Goal: Obtain resource: Download file/media

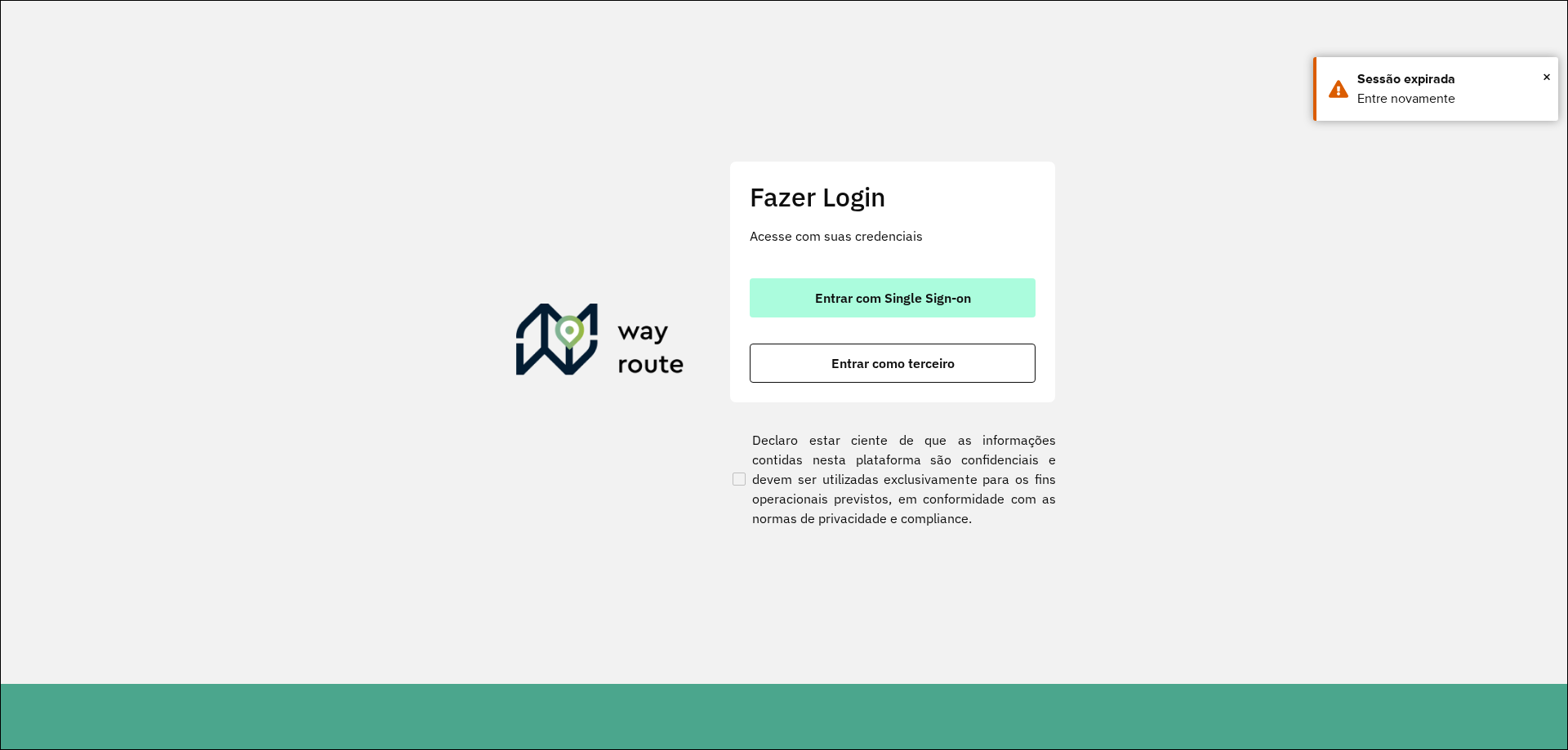
click at [933, 287] on button "Entrar com Single Sign-on" at bounding box center [892, 298] width 286 height 39
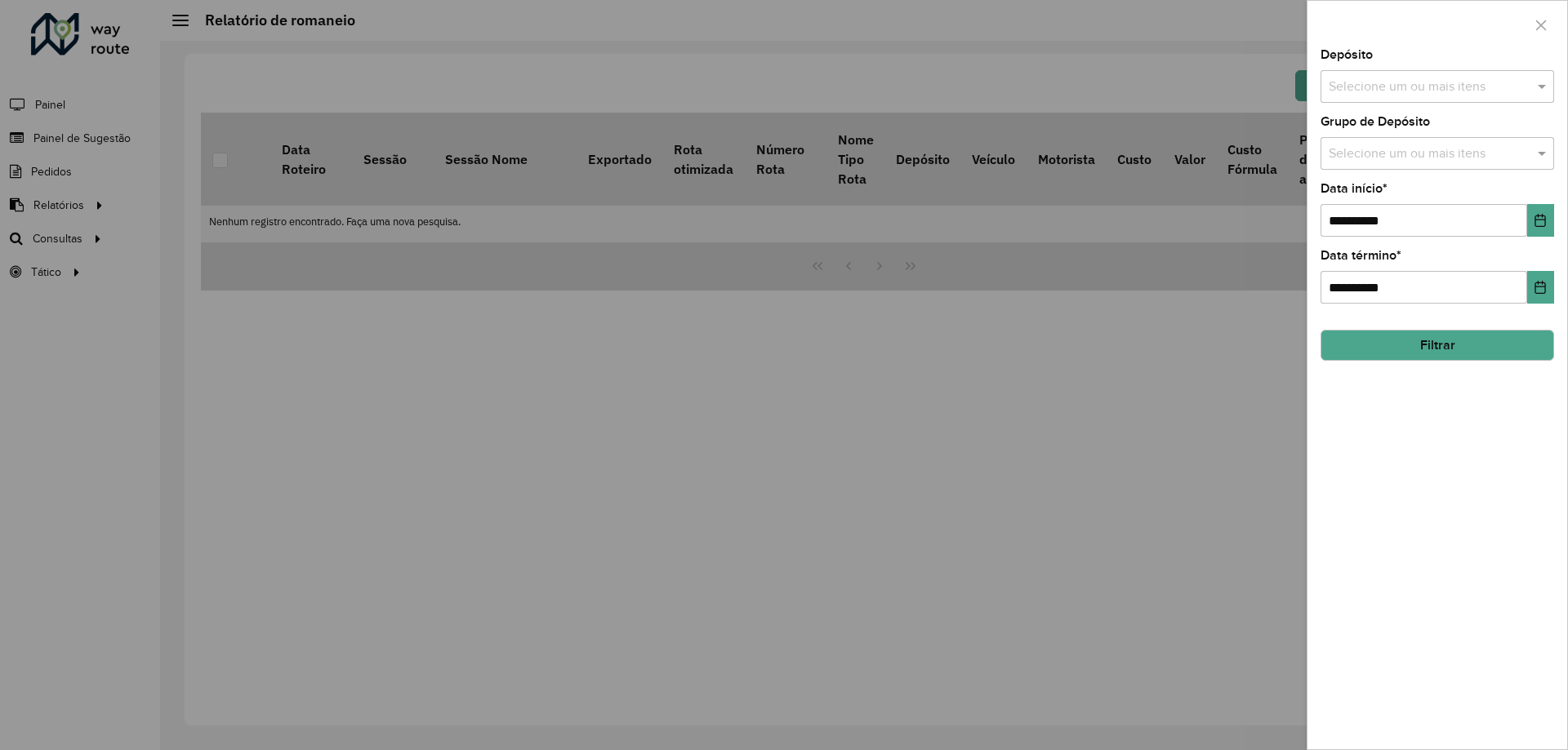
click at [1368, 93] on input "text" at bounding box center [1429, 88] width 209 height 20
click at [1386, 197] on div "CDD [GEOGRAPHIC_DATA]" at bounding box center [1437, 196] width 232 height 28
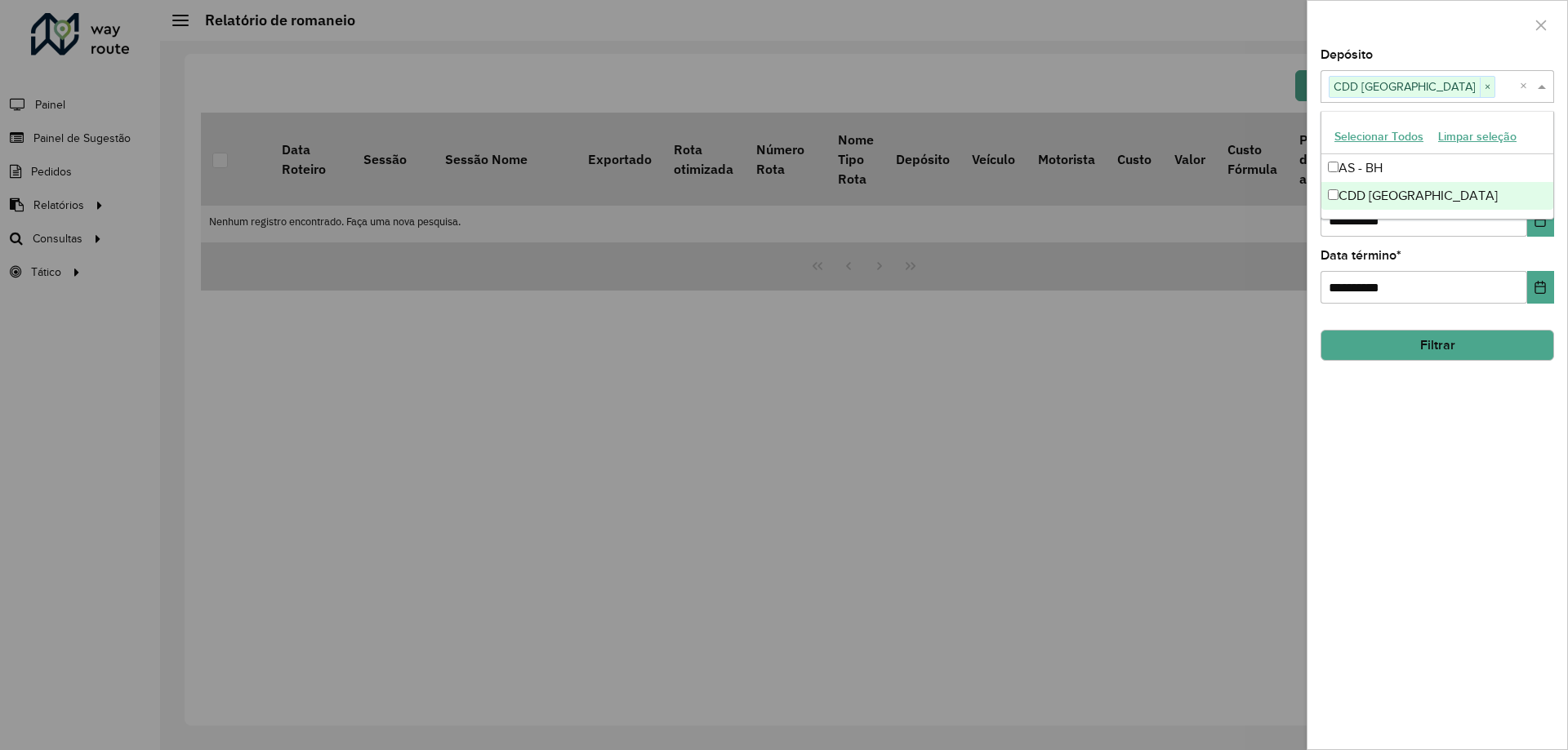
click at [1414, 337] on button "Filtrar" at bounding box center [1437, 346] width 233 height 31
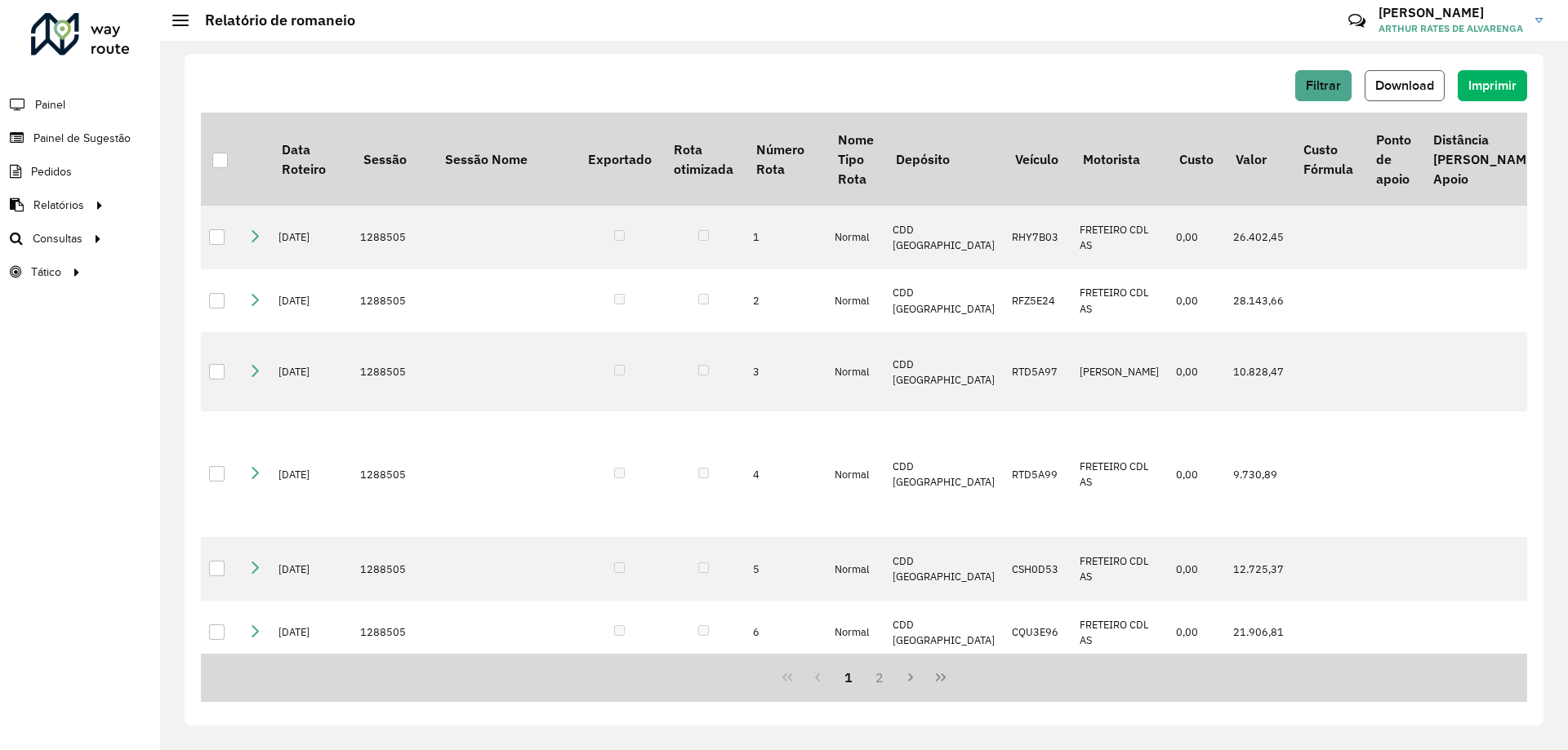
click at [1404, 76] on button "Download" at bounding box center [1404, 86] width 80 height 31
